Goal: Task Accomplishment & Management: Manage account settings

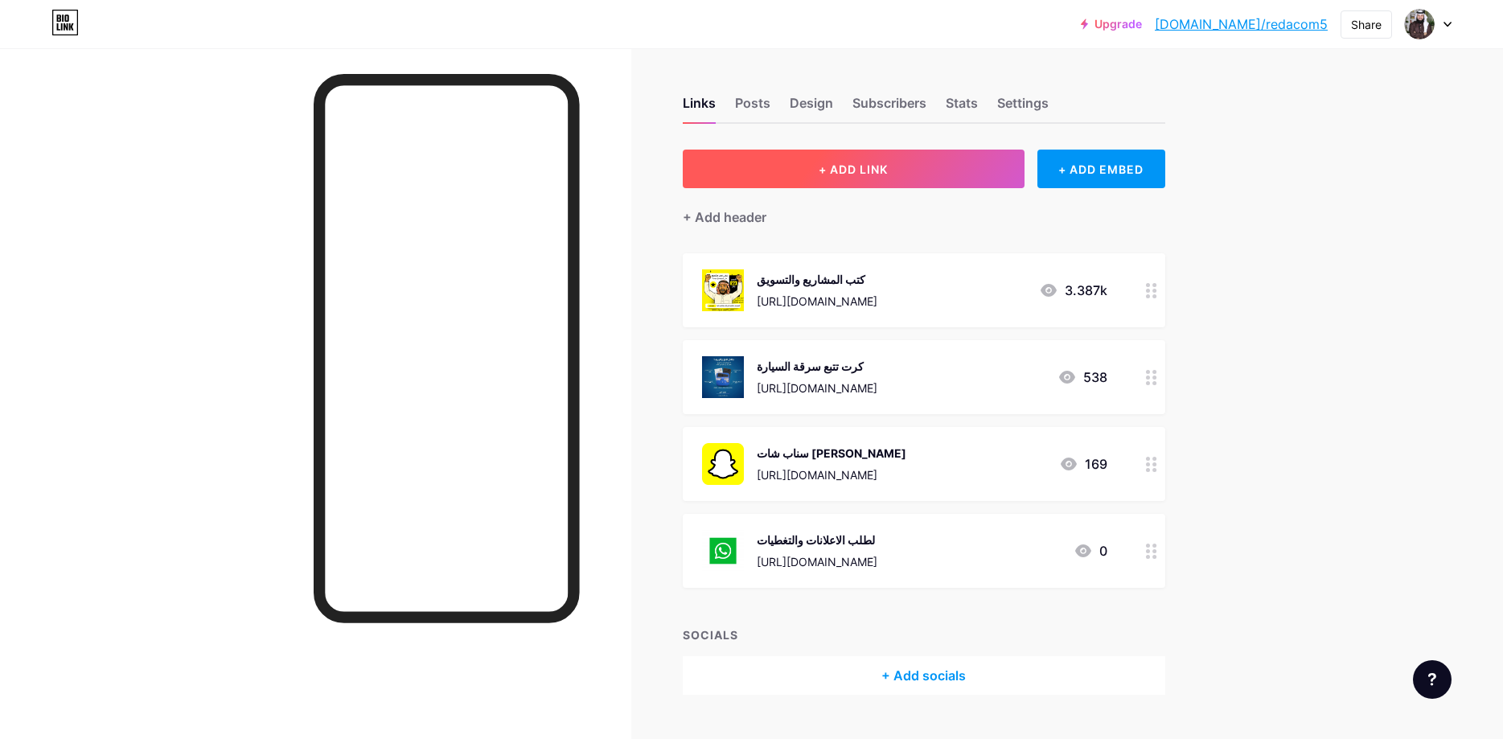
click at [866, 181] on button "+ ADD LINK" at bounding box center [854, 169] width 342 height 39
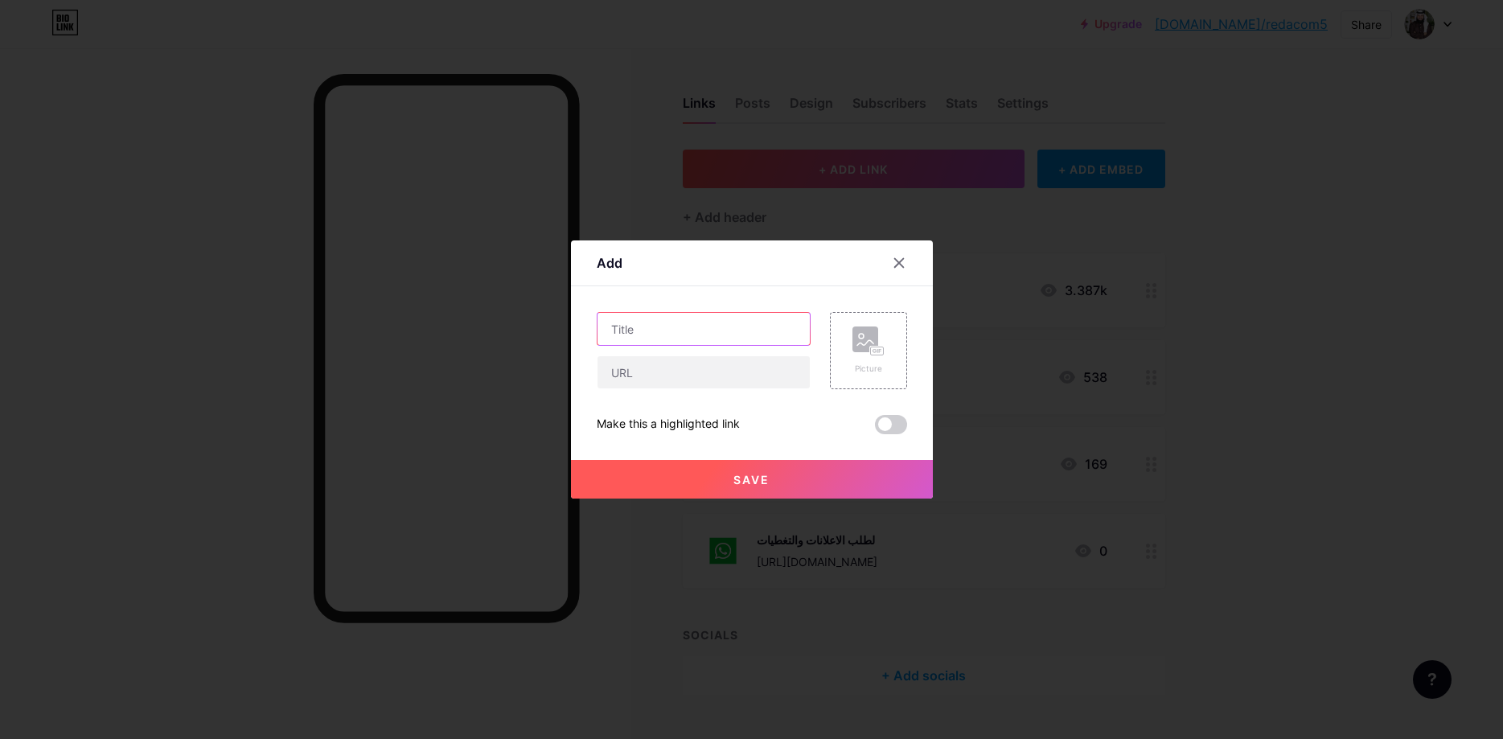
click at [733, 327] on input "text" at bounding box center [703, 329] width 212 height 32
paste input "خيمة البر المبتكره"
type input "خيمة البر المبتكره"
paste input "[URL][DOMAIN_NAME]"
type input "[URL][DOMAIN_NAME]"
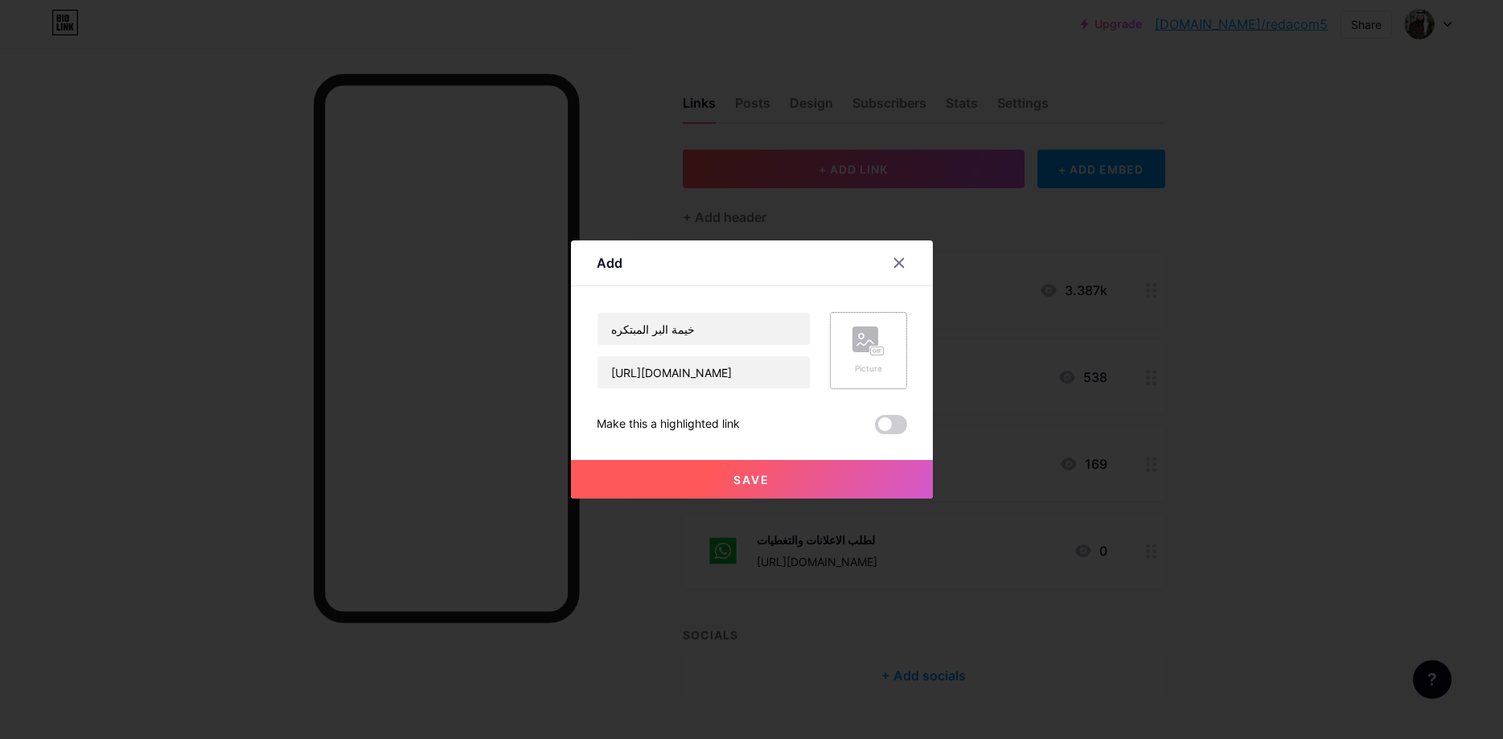
click at [837, 354] on div "Picture" at bounding box center [868, 350] width 77 height 77
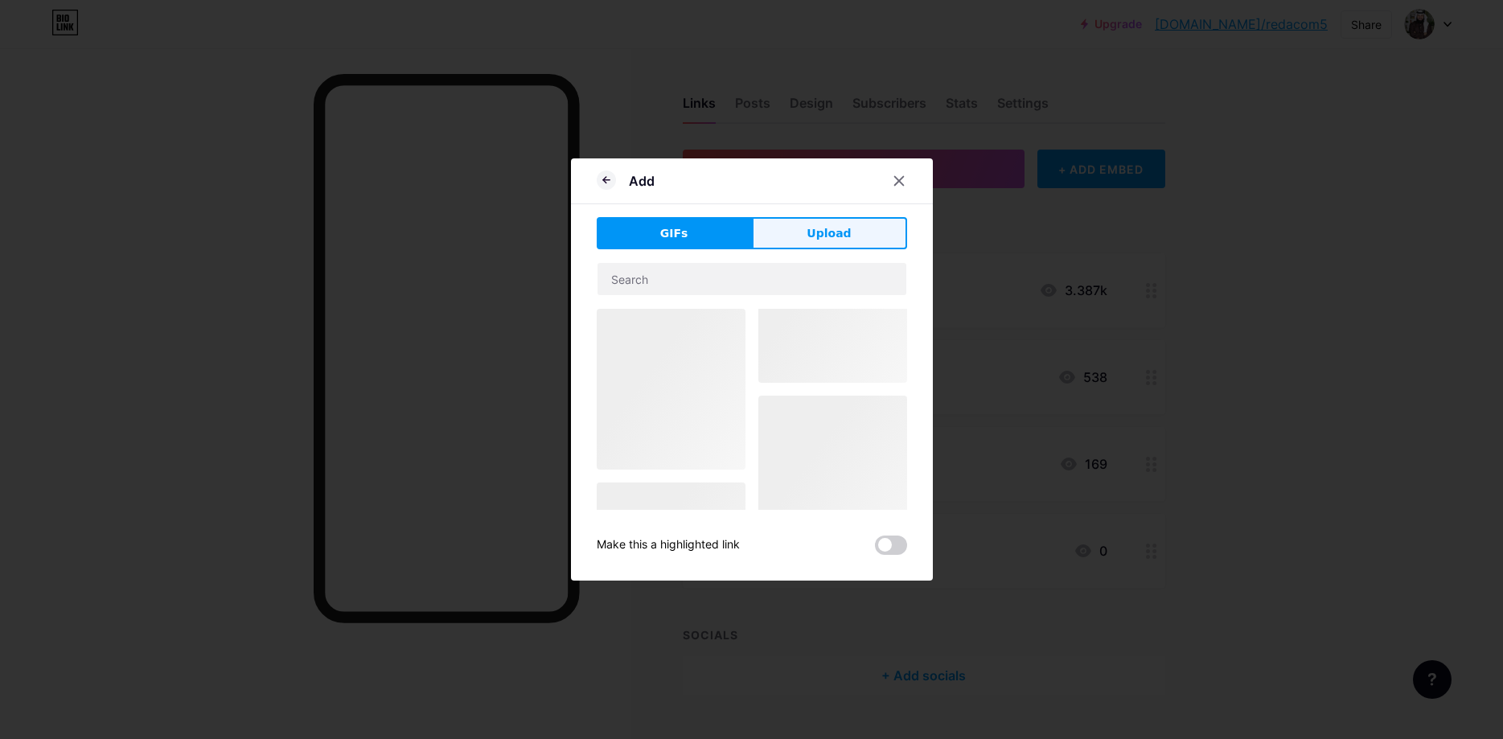
click at [798, 234] on button "Upload" at bounding box center [829, 233] width 155 height 32
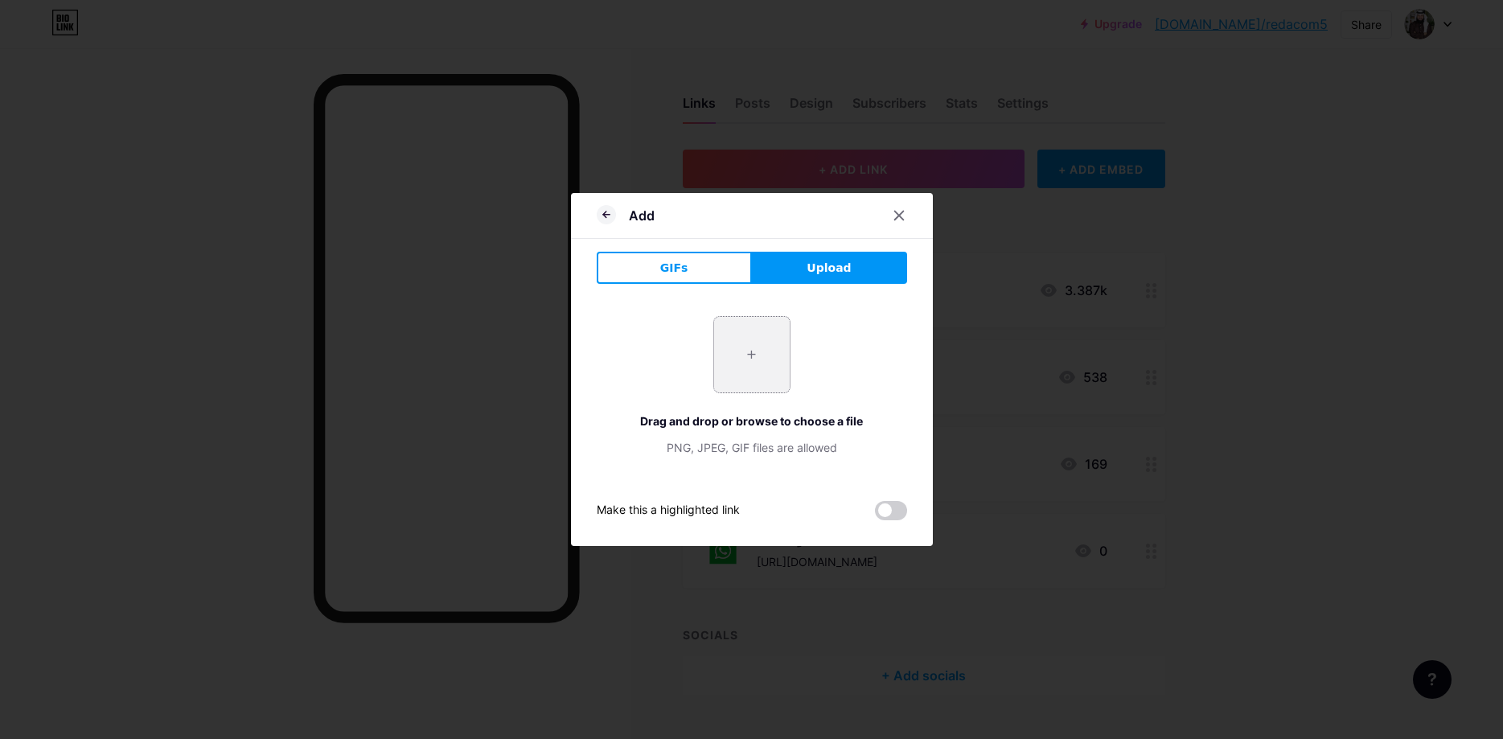
click at [762, 367] on input "file" at bounding box center [752, 355] width 76 height 76
type input "C:\fakepath\WhatsApp Image [DATE] 18.20.48_cdcfeae4.jpg"
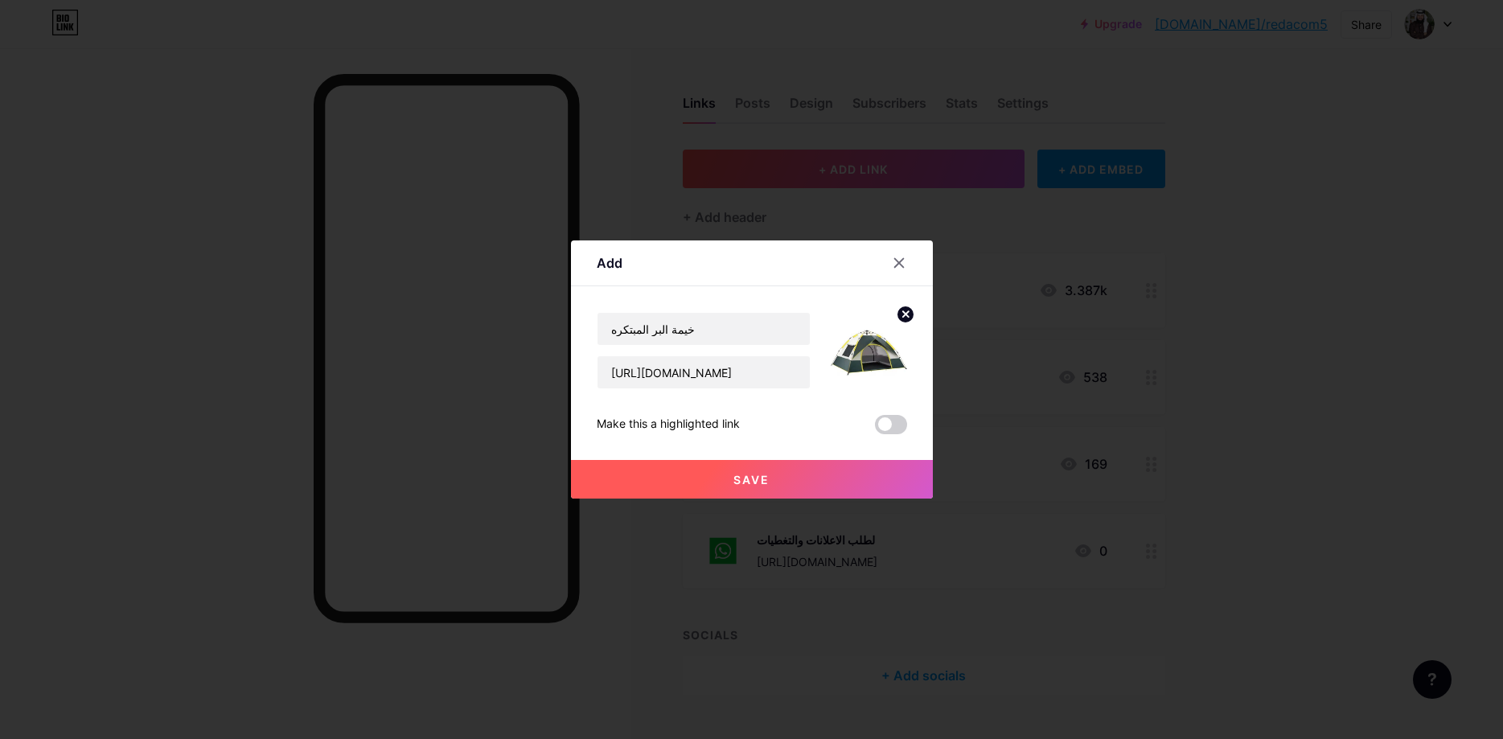
click at [742, 470] on button "Save" at bounding box center [752, 479] width 362 height 39
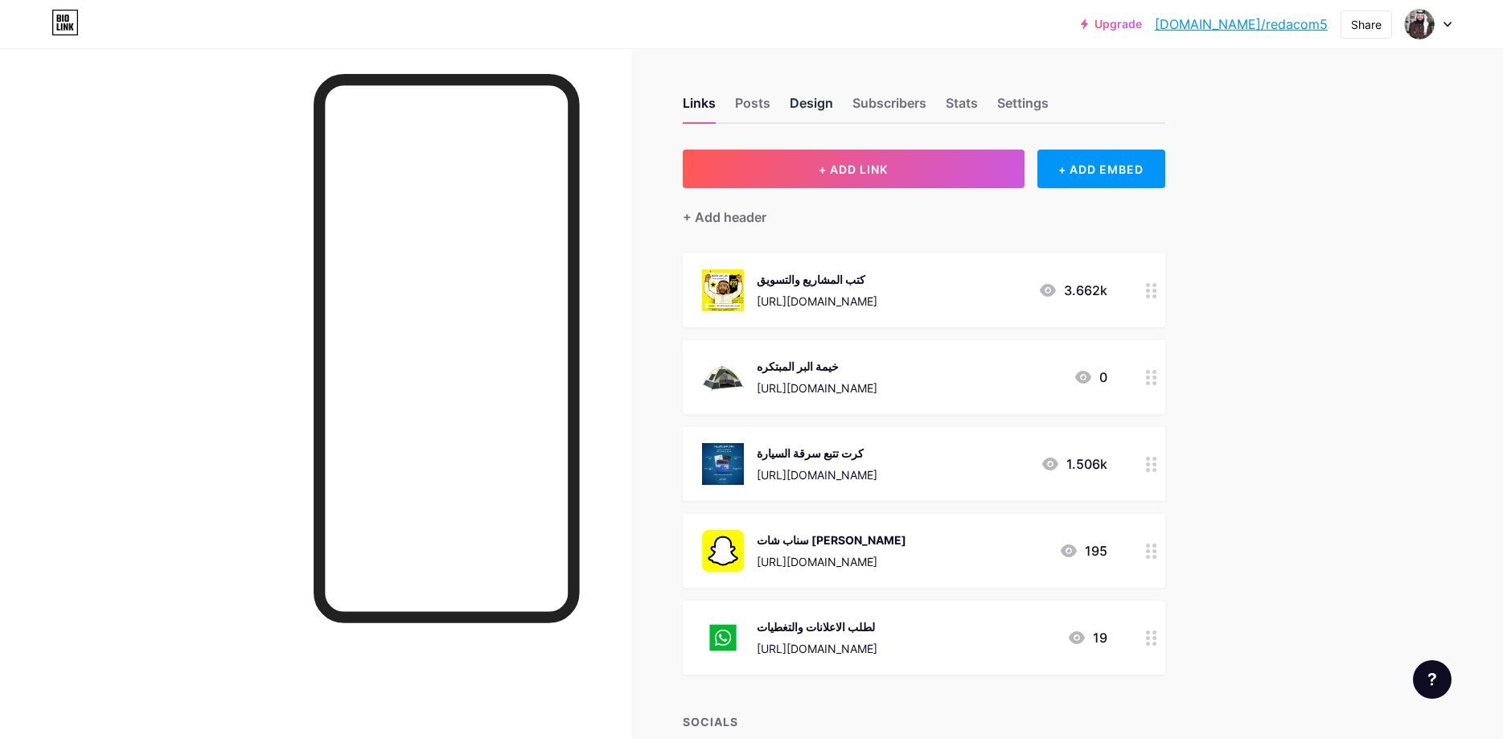
click at [801, 101] on div "Design" at bounding box center [811, 107] width 43 height 29
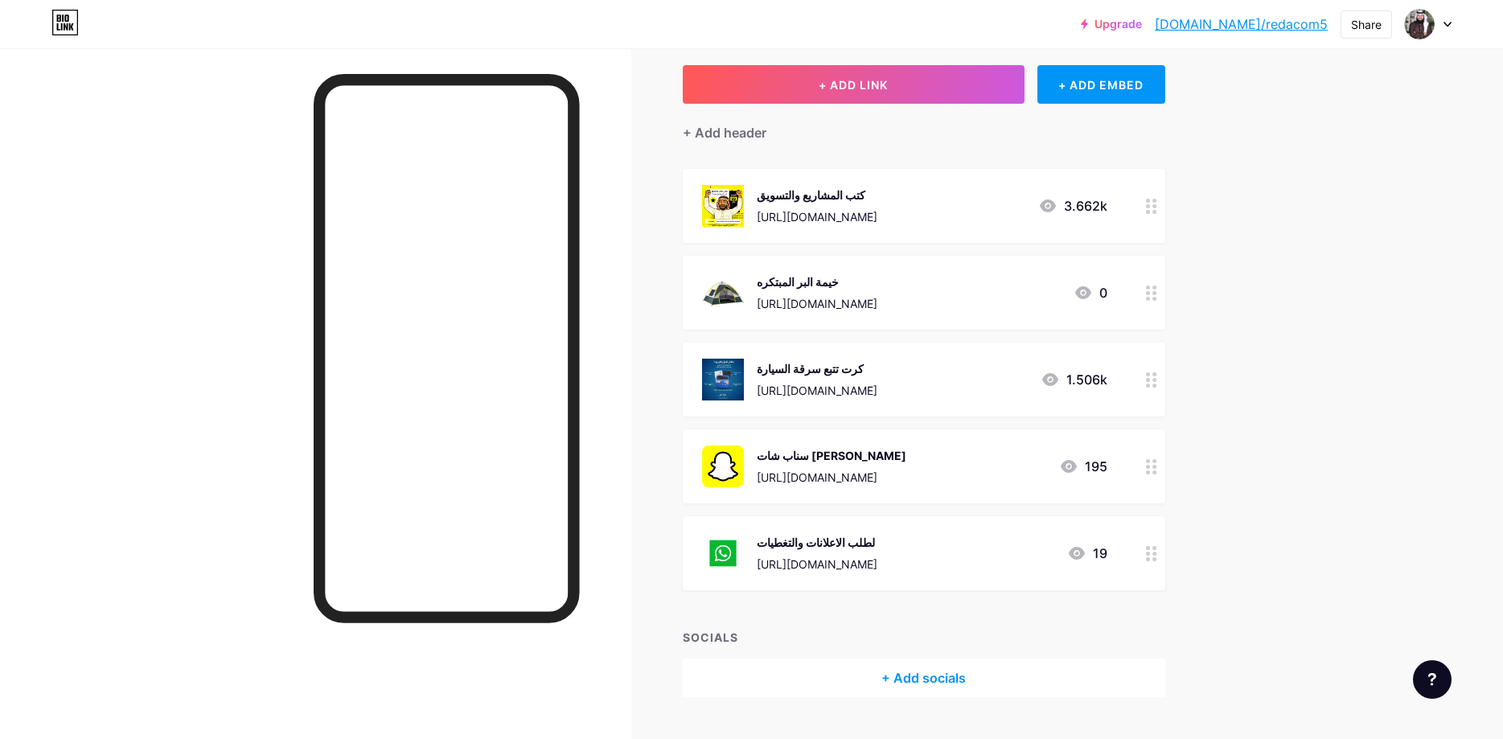
scroll to position [122, 0]
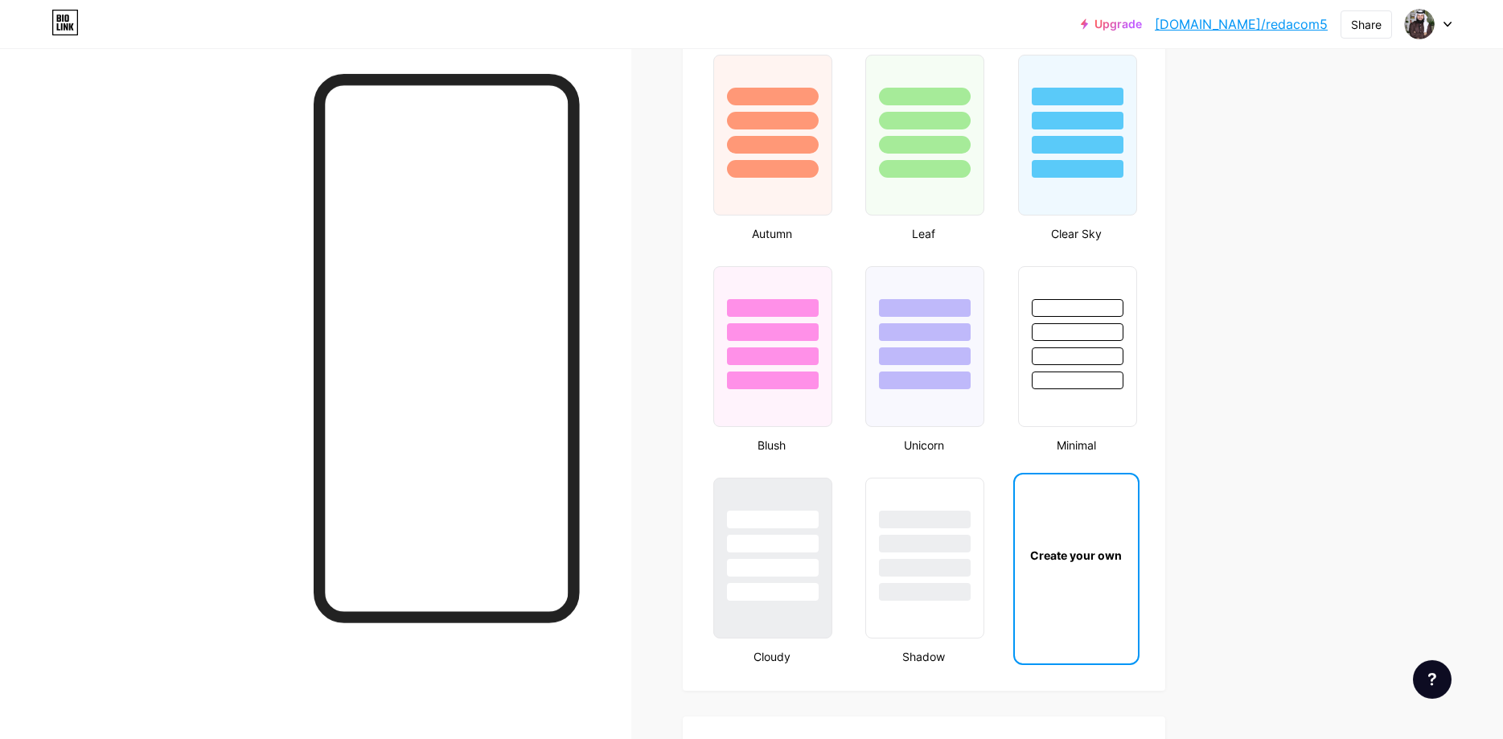
type input "#45d8d8"
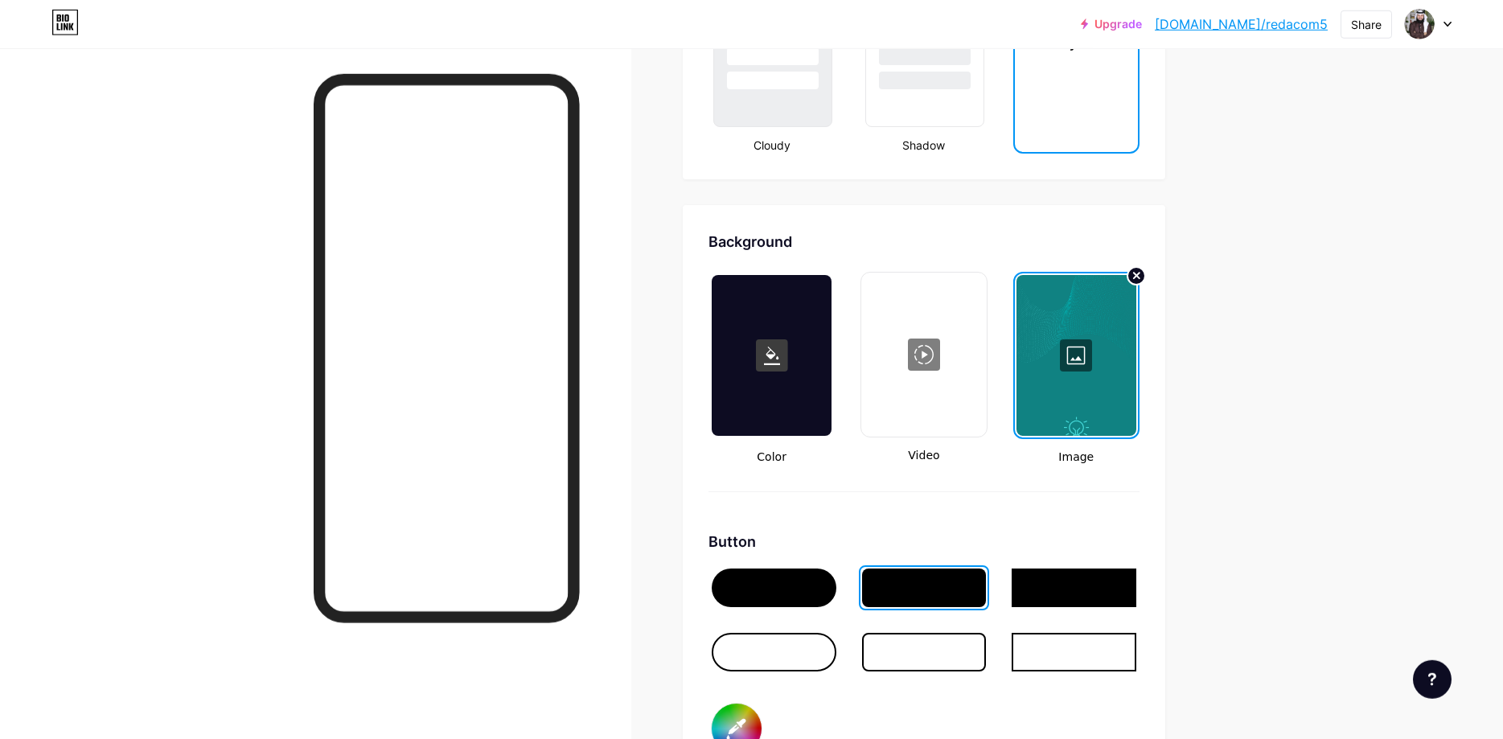
scroll to position [2033, 0]
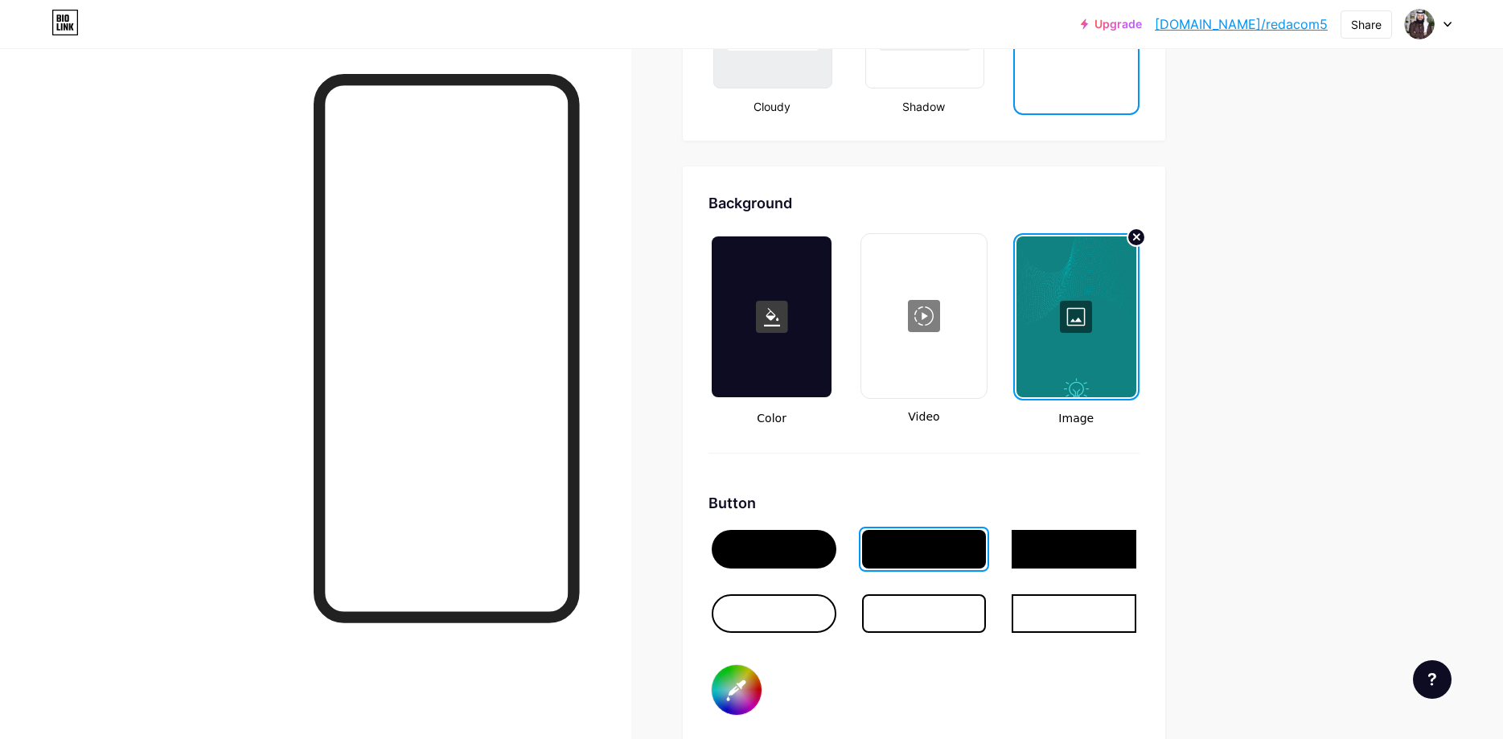
click at [1111, 286] on div at bounding box center [1076, 316] width 120 height 161
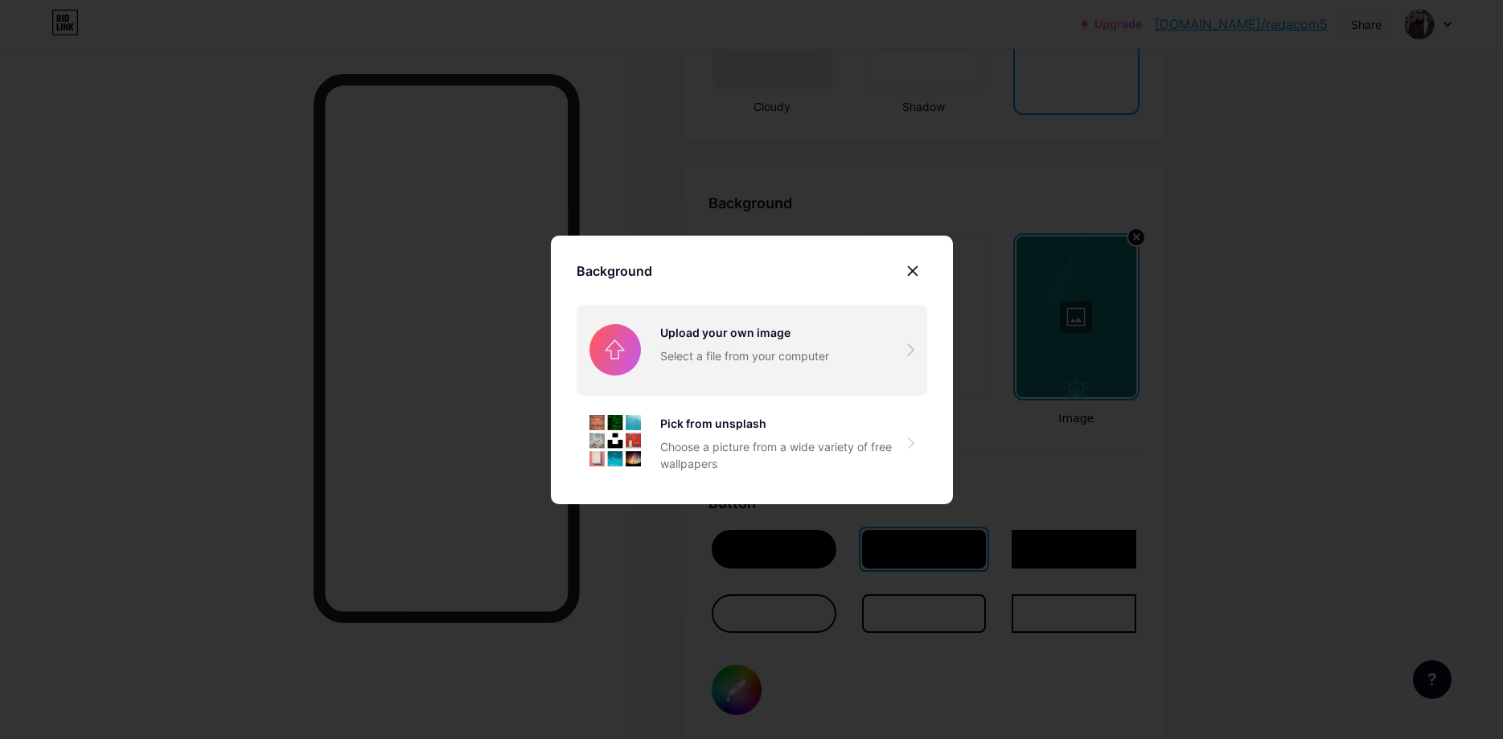
click at [773, 331] on input "file" at bounding box center [752, 350] width 351 height 90
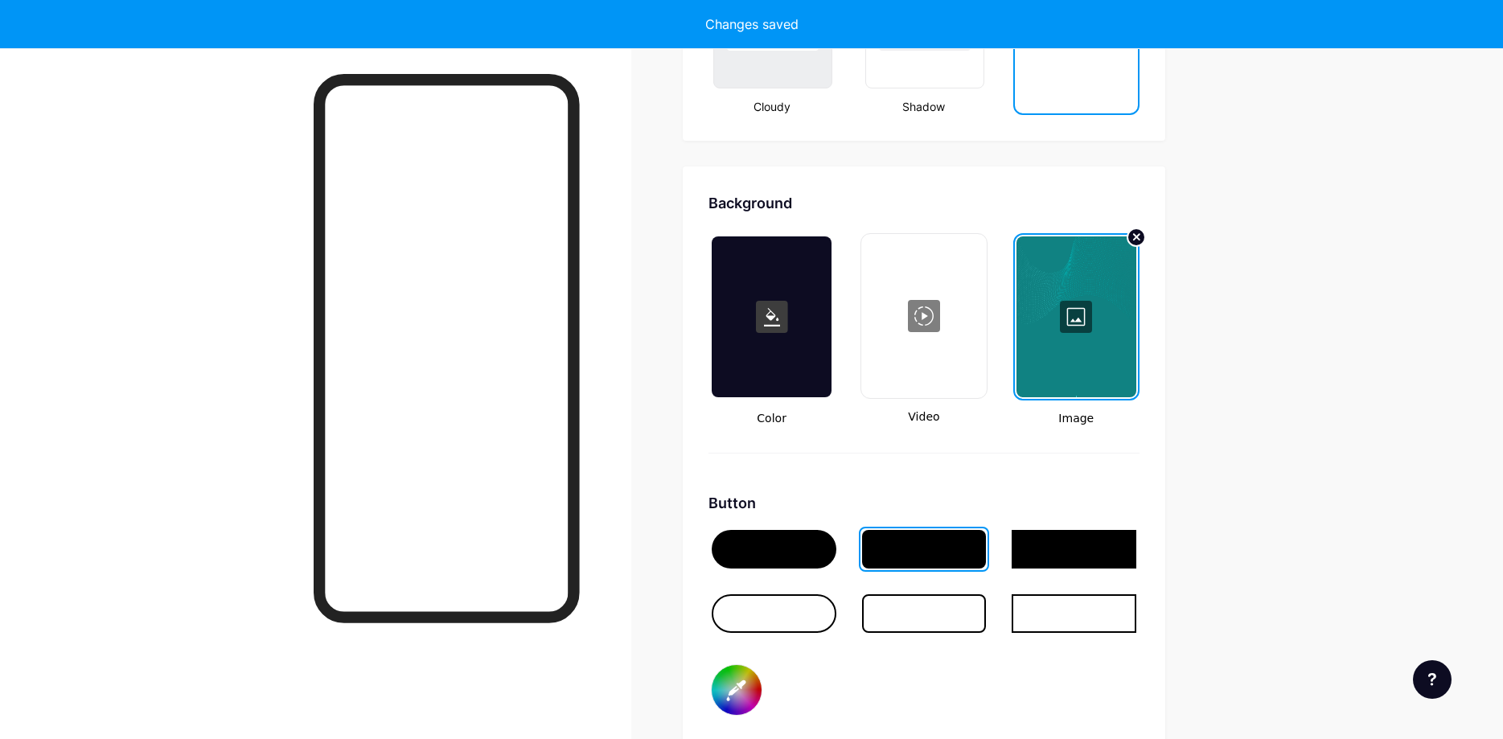
type input "#ffffff"
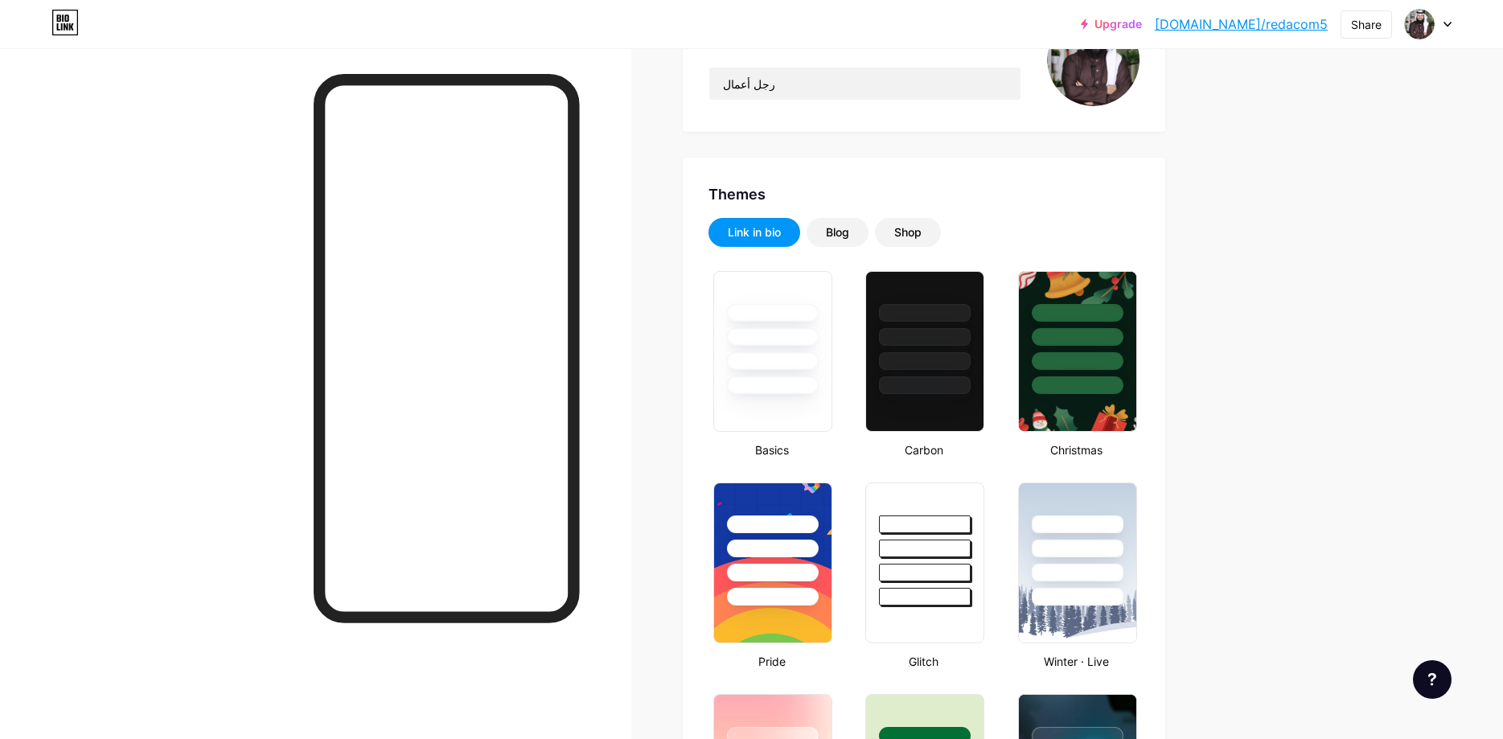
scroll to position [0, 0]
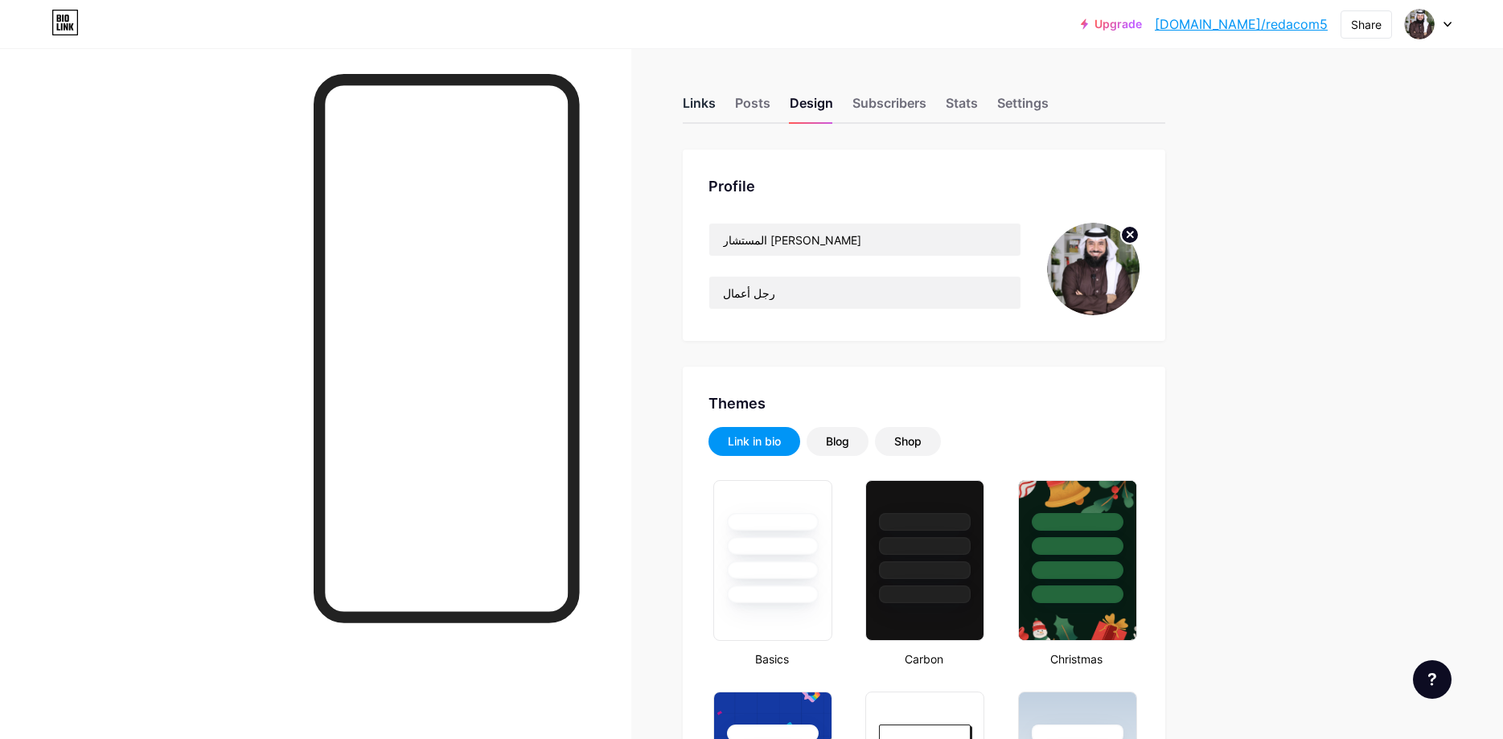
click at [697, 105] on div "Links" at bounding box center [699, 107] width 33 height 29
